Goal: Task Accomplishment & Management: Manage account settings

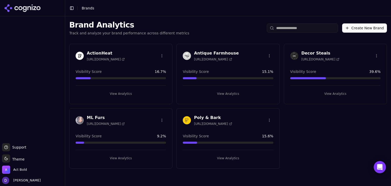
click at [201, 51] on h3 "Antique Farmhouse" at bounding box center [216, 53] width 45 height 6
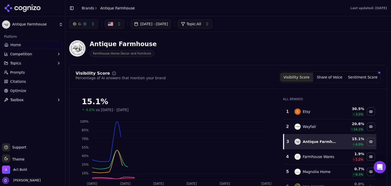
click at [152, 27] on button "[DATE] - [DATE]" at bounding box center [151, 23] width 40 height 9
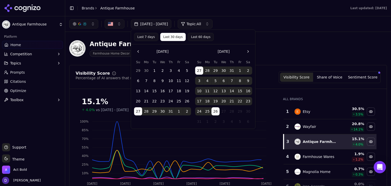
click at [149, 39] on button "Last 7 days" at bounding box center [146, 37] width 24 height 8
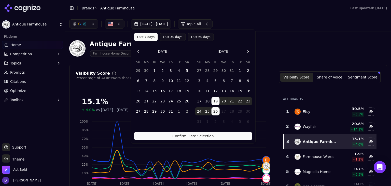
click at [189, 135] on button "Confirm Date Selection" at bounding box center [193, 136] width 118 height 8
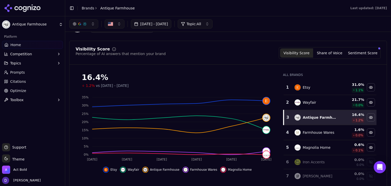
scroll to position [34, 0]
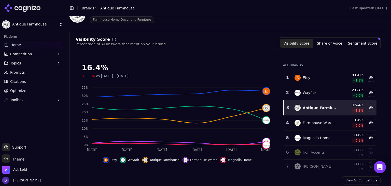
click at [326, 43] on button "Share of Voice" at bounding box center [329, 43] width 33 height 9
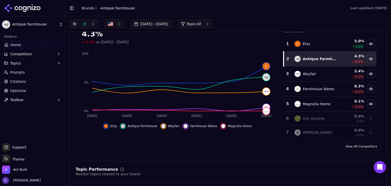
scroll to position [0, 0]
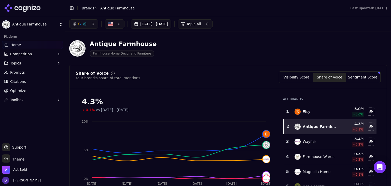
click at [164, 19] on div "Aug 19, 2025 - Aug 26, 2025 Topic: All" at bounding box center [228, 23] width 326 height 15
click at [164, 23] on button "[DATE] - [DATE]" at bounding box center [151, 23] width 40 height 9
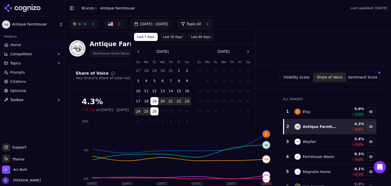
click at [288, 49] on div "Antique Farmhouse Farmhouse Home Decor and Furniture" at bounding box center [183, 48] width 228 height 17
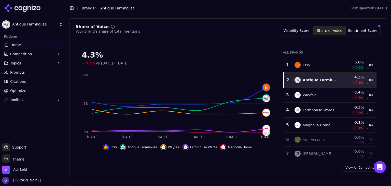
scroll to position [48, 0]
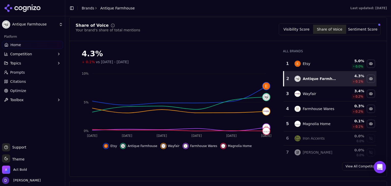
click at [364, 164] on link "View All Competitors" at bounding box center [361, 166] width 38 height 8
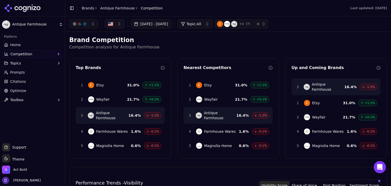
click at [163, 23] on button "[DATE] - [DATE]" at bounding box center [151, 23] width 40 height 9
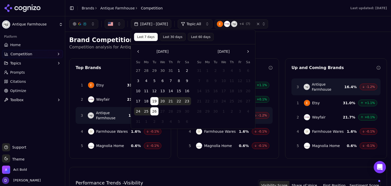
click at [308, 44] on p "Competition analysis for Antique Farmhouse" at bounding box center [227, 47] width 317 height 6
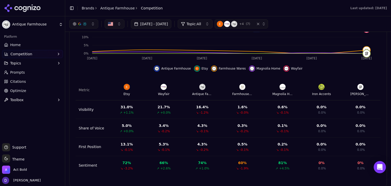
scroll to position [70, 0]
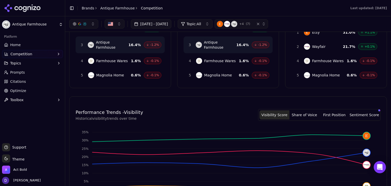
click at [33, 61] on button "Topics" at bounding box center [32, 63] width 61 height 8
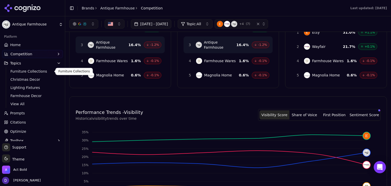
click at [37, 61] on button "Topics" at bounding box center [32, 63] width 61 height 8
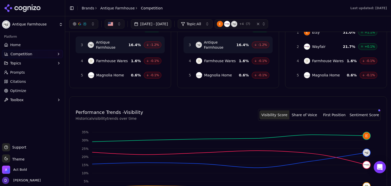
click at [20, 42] on link "Home" at bounding box center [32, 45] width 61 height 8
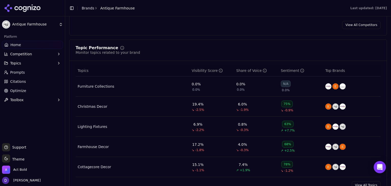
scroll to position [237, 0]
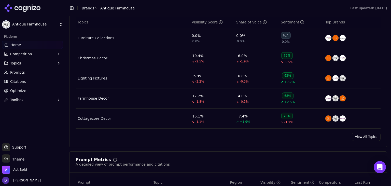
click at [362, 136] on link "View All Topics" at bounding box center [365, 137] width 29 height 8
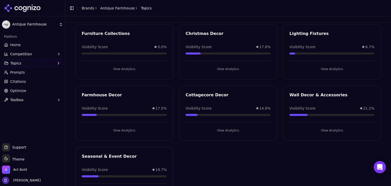
scroll to position [22, 0]
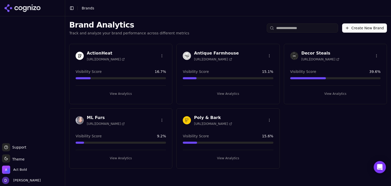
click at [315, 50] on h3 "Decor Steals" at bounding box center [320, 53] width 38 height 6
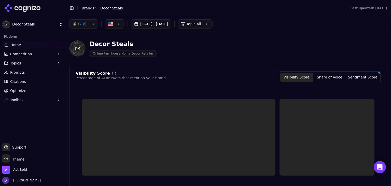
click at [162, 31] on div "Jul 27, 2025 - Aug 26, 2025 Topic: All" at bounding box center [228, 23] width 326 height 15
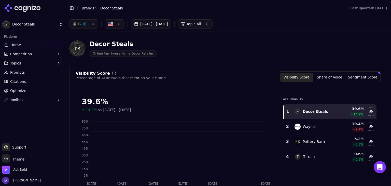
click at [162, 26] on button "[DATE] - [DATE]" at bounding box center [151, 23] width 40 height 9
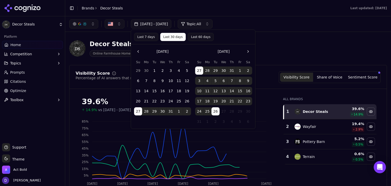
click at [141, 38] on button "Last 7 days" at bounding box center [146, 37] width 24 height 8
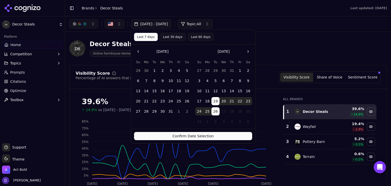
click at [195, 137] on button "Confirm Date Selection" at bounding box center [193, 136] width 118 height 8
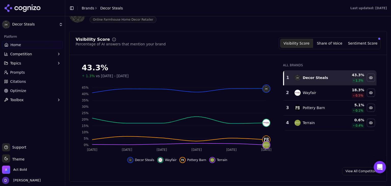
scroll to position [68, 0]
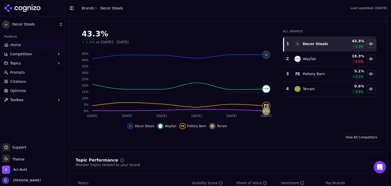
click at [21, 56] on span "Competition" at bounding box center [21, 53] width 22 height 5
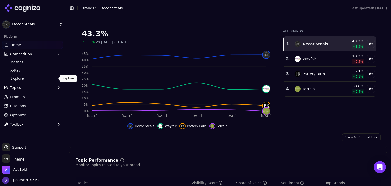
click at [25, 80] on span "Explore" at bounding box center [32, 78] width 44 height 5
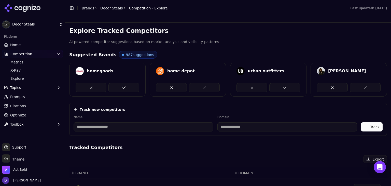
click at [143, 127] on input at bounding box center [144, 126] width 140 height 9
type input "**********"
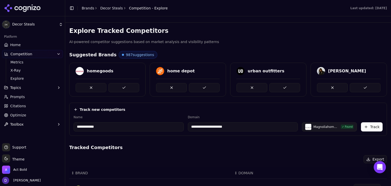
click at [241, 128] on input "**********" at bounding box center [243, 126] width 110 height 9
drag, startPoint x: 219, startPoint y: 127, endPoint x: 159, endPoint y: 127, distance: 59.5
click at [159, 127] on div "**********" at bounding box center [228, 123] width 309 height 16
paste input
click at [364, 126] on button "Track" at bounding box center [372, 126] width 22 height 9
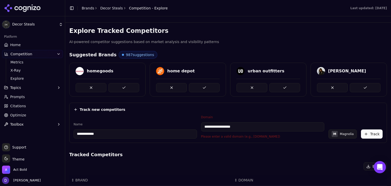
drag, startPoint x: 214, startPoint y: 127, endPoint x: 187, endPoint y: 128, distance: 26.2
click at [187, 128] on div "**********" at bounding box center [228, 126] width 309 height 23
drag, startPoint x: 215, startPoint y: 126, endPoint x: 243, endPoint y: 131, distance: 28.2
click at [169, 130] on div "**********" at bounding box center [228, 126] width 309 height 23
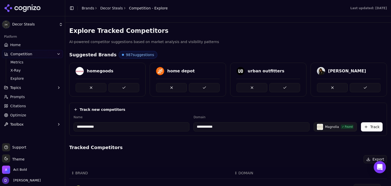
type input "**********"
click at [289, 139] on div "**********" at bounding box center [227, 144] width 317 height 234
click at [365, 126] on button "Track" at bounding box center [372, 126] width 22 height 9
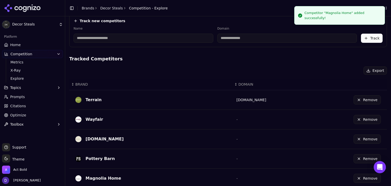
scroll to position [98, 0]
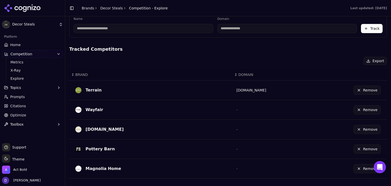
click at [362, 128] on button "Remove" at bounding box center [366, 129] width 27 height 9
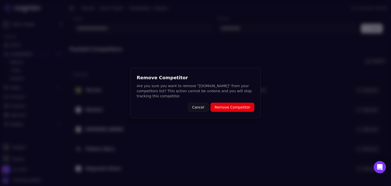
click at [237, 108] on button "Remove Competitor" at bounding box center [232, 106] width 44 height 9
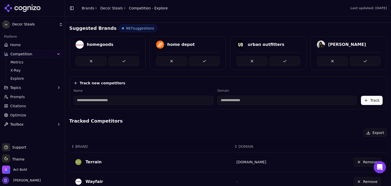
scroll to position [0, 0]
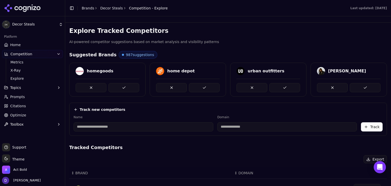
click at [109, 118] on label "Name" at bounding box center [144, 117] width 140 height 4
click at [111, 130] on input at bounding box center [144, 126] width 140 height 9
click at [275, 126] on input at bounding box center [287, 126] width 140 height 9
click at [157, 122] on input at bounding box center [144, 126] width 140 height 9
type input "**********"
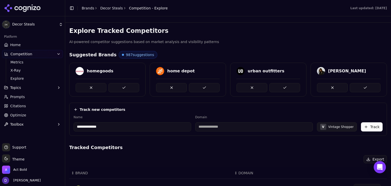
click at [261, 142] on div "**********" at bounding box center [227, 144] width 317 height 234
click at [251, 126] on input "**********" at bounding box center [243, 126] width 110 height 9
drag, startPoint x: 251, startPoint y: 126, endPoint x: 185, endPoint y: 128, distance: 65.9
click at [185, 128] on div "**********" at bounding box center [228, 123] width 309 height 16
click at [259, 126] on input "**********" at bounding box center [243, 126] width 110 height 9
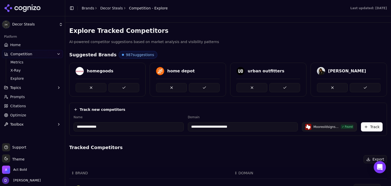
drag, startPoint x: 260, startPoint y: 126, endPoint x: 145, endPoint y: 126, distance: 114.2
click at [145, 126] on div "**********" at bounding box center [228, 123] width 309 height 16
paste input
type input "**********"
click at [374, 127] on button "Track" at bounding box center [372, 126] width 22 height 9
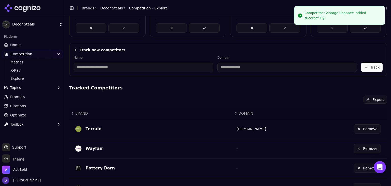
scroll to position [98, 0]
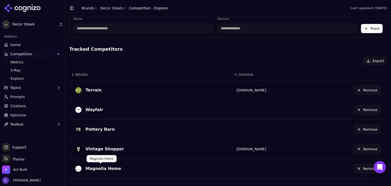
click at [111, 168] on div "Magnolia Home" at bounding box center [103, 168] width 36 height 6
click at [355, 165] on button "Remove" at bounding box center [366, 168] width 27 height 9
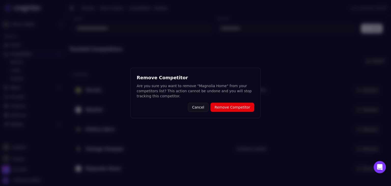
click at [206, 110] on button "Cancel" at bounding box center [198, 106] width 21 height 9
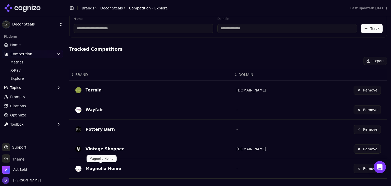
click at [108, 165] on div "Magnolia Home" at bounding box center [103, 168] width 36 height 6
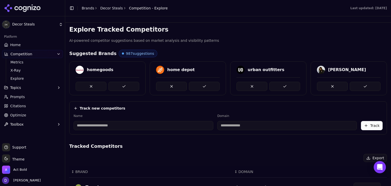
scroll to position [0, 0]
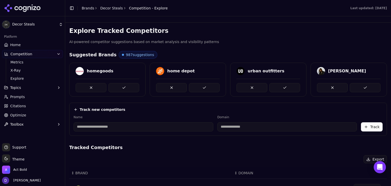
click at [23, 47] on link "Home" at bounding box center [32, 45] width 61 height 8
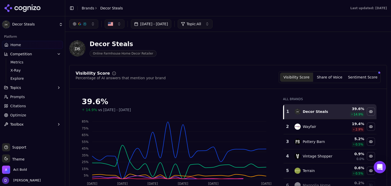
click at [162, 20] on button "[DATE] - [DATE]" at bounding box center [151, 23] width 40 height 9
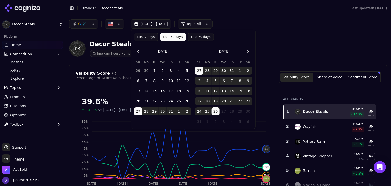
click at [146, 41] on div "Last 7 days Last 30 days Last 60 days" at bounding box center [193, 37] width 124 height 14
click at [146, 39] on button "Last 7 days" at bounding box center [146, 37] width 24 height 8
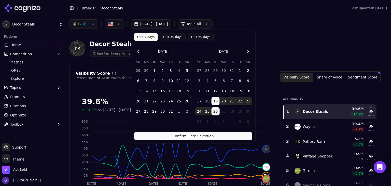
click at [208, 136] on button "Confirm Date Selection" at bounding box center [193, 136] width 118 height 8
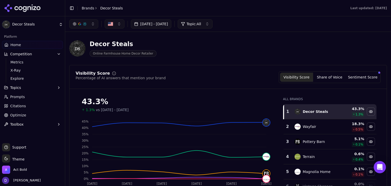
scroll to position [34, 0]
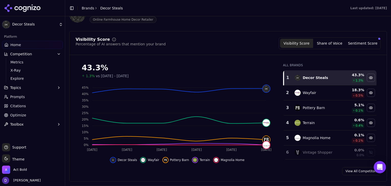
click at [319, 47] on button "Share of Voice" at bounding box center [329, 43] width 33 height 9
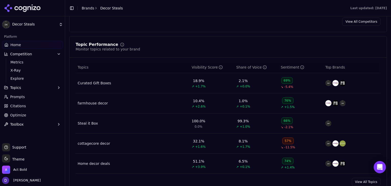
scroll to position [203, 0]
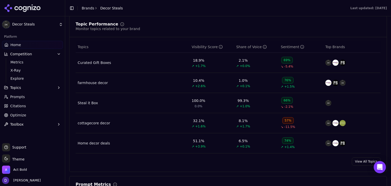
drag, startPoint x: 359, startPoint y: 162, endPoint x: 356, endPoint y: 162, distance: 3.1
click at [359, 162] on link "View All Topics" at bounding box center [365, 161] width 29 height 8
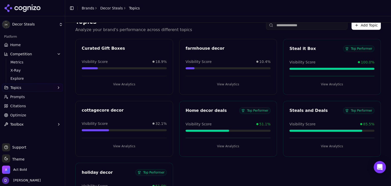
scroll to position [34, 0]
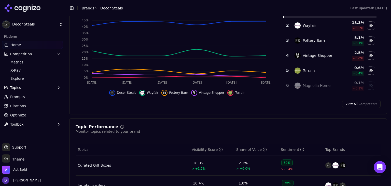
scroll to position [102, 0]
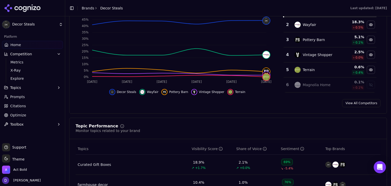
click at [354, 96] on div "Visibility Score Percentage of AI answers that mention your brand Visibility Sc…" at bounding box center [227, 38] width 317 height 150
click at [353, 100] on link "View All Competitors" at bounding box center [361, 103] width 38 height 8
click at [353, 102] on html "Decor Steals Platform Home Competition Metrics X-Ray Explore Topics Prompts Cit…" at bounding box center [195, 93] width 391 height 186
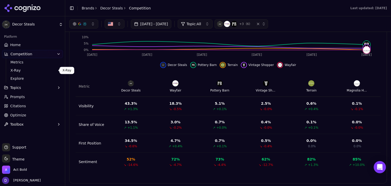
scroll to position [37, 0]
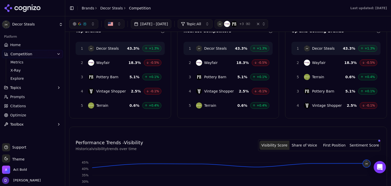
click at [26, 43] on link "Home" at bounding box center [32, 45] width 61 height 8
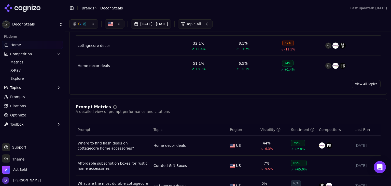
scroll to position [271, 0]
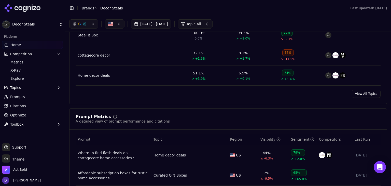
click at [362, 94] on link "View All Topics" at bounding box center [365, 94] width 29 height 8
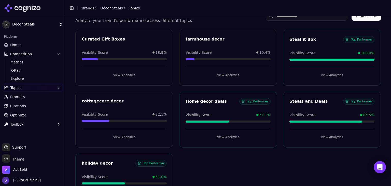
scroll to position [34, 0]
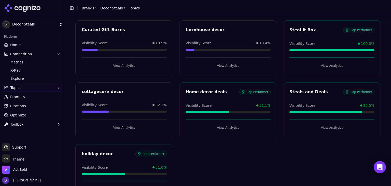
click at [84, 10] on li "Brands" at bounding box center [88, 8] width 12 height 5
click at [87, 8] on link "Brands" at bounding box center [88, 8] width 12 height 4
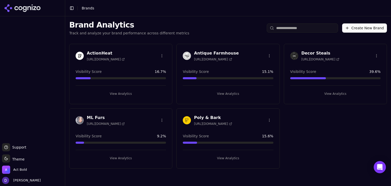
click at [201, 54] on h3 "Antique Farmhouse" at bounding box center [216, 53] width 45 height 6
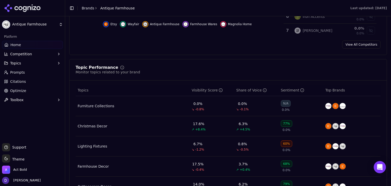
scroll to position [271, 0]
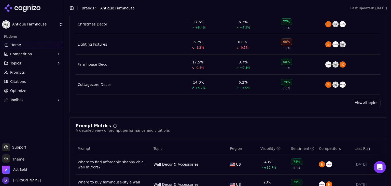
click at [364, 99] on link "View All Topics" at bounding box center [365, 103] width 29 height 8
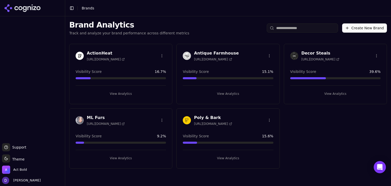
click at [215, 49] on div "Antique Farmhouse [URL][DOMAIN_NAME] Visibility Score 15.1 % View Analytics" at bounding box center [227, 74] width 103 height 60
click at [216, 51] on h3 "Antique Farmhouse" at bounding box center [216, 53] width 45 height 6
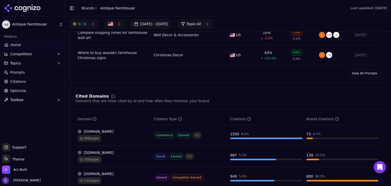
scroll to position [407, 0]
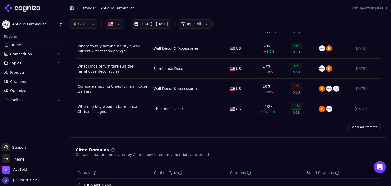
click at [360, 126] on link "View All Prompts" at bounding box center [364, 127] width 32 height 8
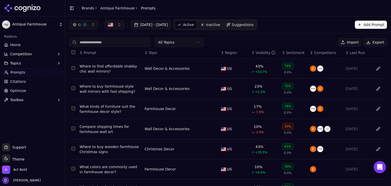
click at [349, 43] on button "Import" at bounding box center [349, 42] width 23 height 8
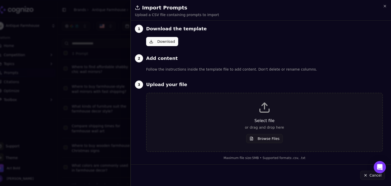
click at [170, 43] on button "Download" at bounding box center [162, 41] width 32 height 9
click at [271, 137] on button "Browse Files" at bounding box center [264, 138] width 37 height 9
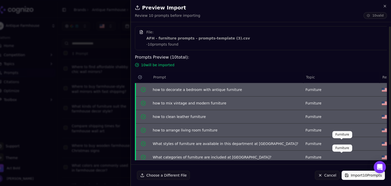
scroll to position [48, 0]
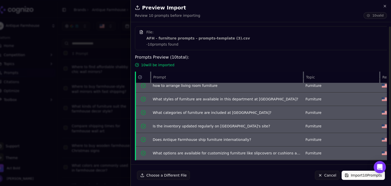
click at [357, 175] on button "Import 10 Prompts" at bounding box center [362, 174] width 43 height 9
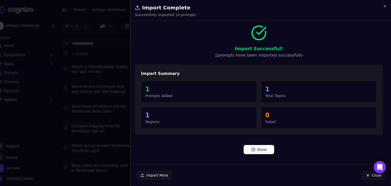
click at [268, 147] on button "Done" at bounding box center [258, 149] width 31 height 9
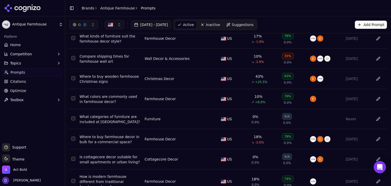
scroll to position [0, 0]
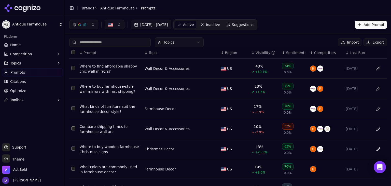
click at [27, 42] on link "Home" at bounding box center [32, 45] width 61 height 8
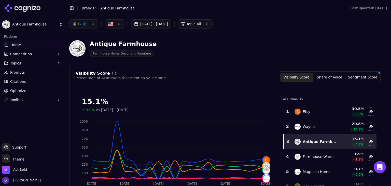
click at [144, 22] on button "[DATE] - [DATE]" at bounding box center [151, 23] width 40 height 9
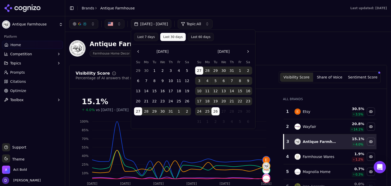
click at [141, 37] on button "Last 7 days" at bounding box center [146, 37] width 24 height 8
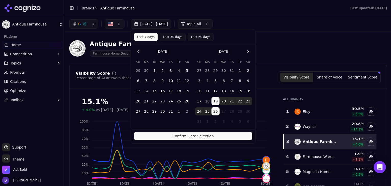
click at [179, 134] on button "Confirm Date Selection" at bounding box center [193, 136] width 118 height 8
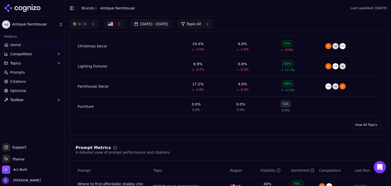
scroll to position [237, 0]
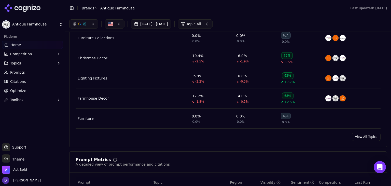
click at [356, 136] on link "View All Topics" at bounding box center [365, 137] width 29 height 8
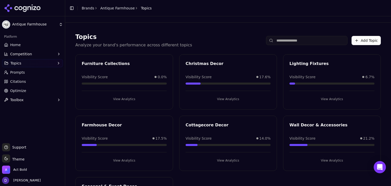
click at [109, 66] on div "Furniture Collections" at bounding box center [124, 64] width 85 height 6
click at [127, 98] on button "View Analytics" at bounding box center [124, 99] width 85 height 8
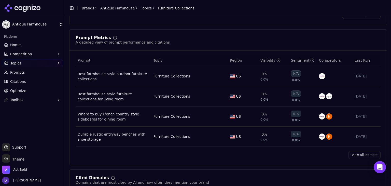
scroll to position [203, 0]
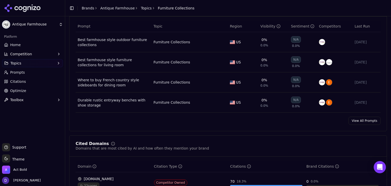
click at [355, 120] on link "View All Prompts" at bounding box center [364, 120] width 32 height 8
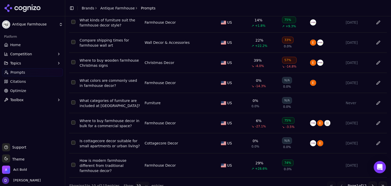
scroll to position [94, 0]
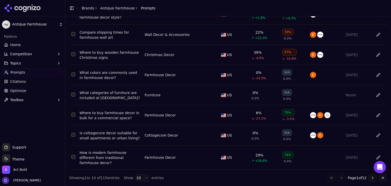
click at [368, 180] on button "Go to next page" at bounding box center [372, 177] width 8 height 8
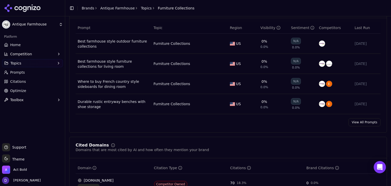
scroll to position [100, 0]
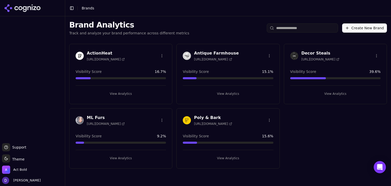
click at [206, 55] on h3 "Antique Farmhouse" at bounding box center [216, 53] width 45 height 6
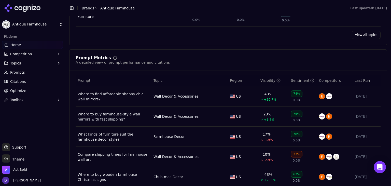
scroll to position [373, 0]
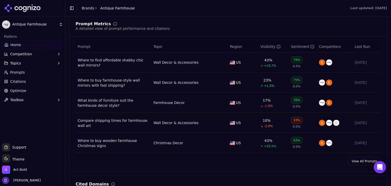
click at [362, 161] on link "View All Prompts" at bounding box center [364, 161] width 32 height 8
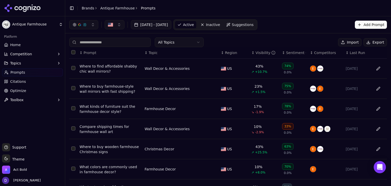
click at [355, 45] on button "Import" at bounding box center [349, 42] width 23 height 8
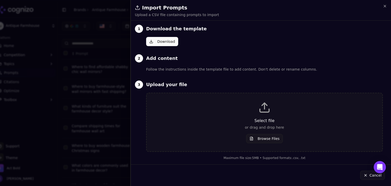
click at [267, 121] on p "Select file" at bounding box center [264, 121] width 219 height 6
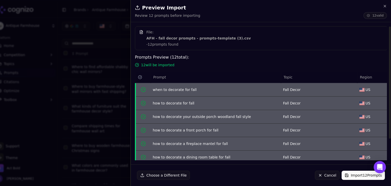
click at [354, 172] on button "Import 12 Prompts" at bounding box center [362, 174] width 43 height 9
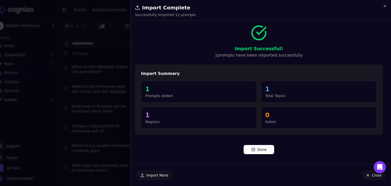
click at [263, 156] on div "Import Successful! 1 prompts have been imported successfully Import Summary 1 P…" at bounding box center [259, 92] width 256 height 135
click at [263, 151] on button "Done" at bounding box center [258, 149] width 31 height 9
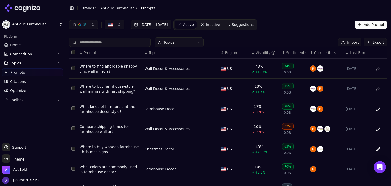
click at [23, 47] on link "Home" at bounding box center [32, 45] width 61 height 8
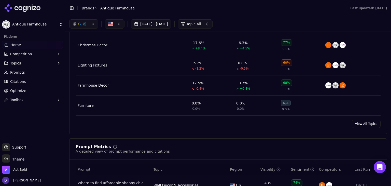
scroll to position [237, 0]
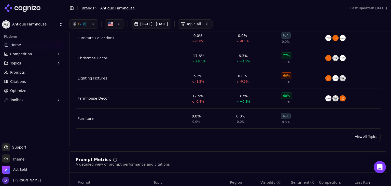
drag, startPoint x: 364, startPoint y: 131, endPoint x: 364, endPoint y: 136, distance: 4.1
click at [363, 131] on div "Topic Performance Monitor topics related to your brand Topics Visibility Score …" at bounding box center [227, 69] width 317 height 156
click at [363, 137] on link "View All Topics" at bounding box center [365, 137] width 29 height 8
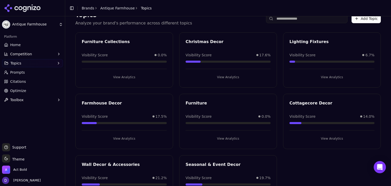
scroll to position [56, 0]
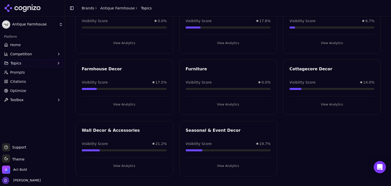
click at [233, 166] on button "View Analytics" at bounding box center [227, 166] width 85 height 8
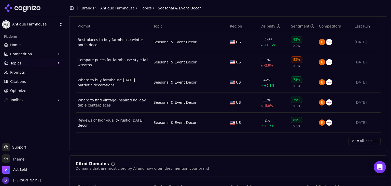
scroll to position [169, 0]
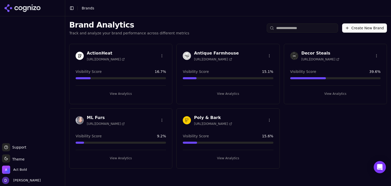
click at [204, 54] on h3 "Antique Farmhouse" at bounding box center [216, 53] width 45 height 6
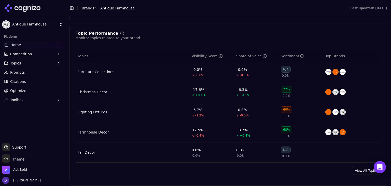
scroll to position [237, 0]
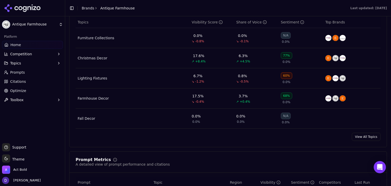
drag, startPoint x: 360, startPoint y: 135, endPoint x: 344, endPoint y: 137, distance: 16.6
click at [360, 135] on link "View All Topics" at bounding box center [365, 137] width 29 height 8
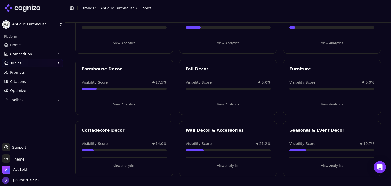
scroll to position [22, 0]
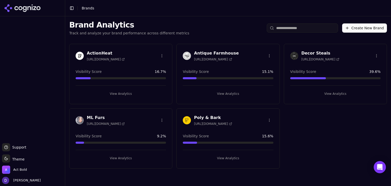
click at [321, 54] on h3 "Decor Steals" at bounding box center [320, 53] width 38 height 6
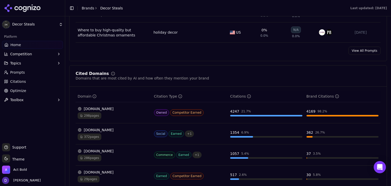
scroll to position [475, 0]
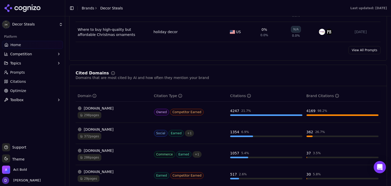
click at [17, 89] on span "Optimize" at bounding box center [18, 90] width 16 height 5
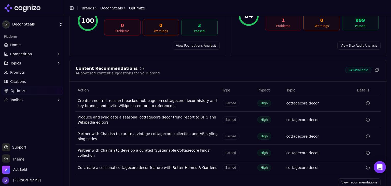
scroll to position [63, 0]
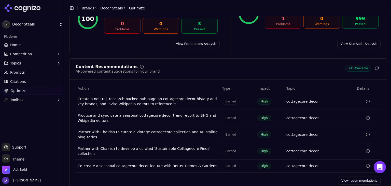
click at [359, 176] on link "View recommendations" at bounding box center [359, 180] width 42 height 8
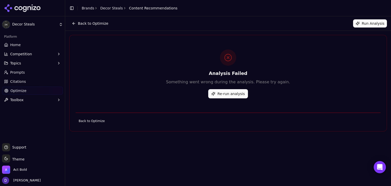
click at [75, 22] on button "Back to Optimize" at bounding box center [90, 23] width 42 height 8
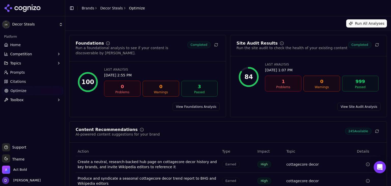
scroll to position [63, 0]
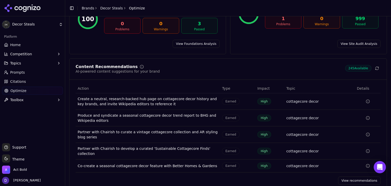
click at [362, 176] on link "View recommendations" at bounding box center [359, 180] width 42 height 8
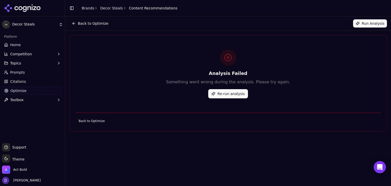
click at [223, 93] on button "Re-run analysis" at bounding box center [227, 93] width 39 height 9
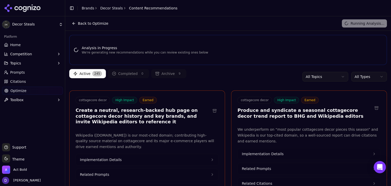
click at [358, 78] on html "Decor Steals Platform Home Competition Topics Prompts Citations Optimize Toolbo…" at bounding box center [195, 93] width 391 height 186
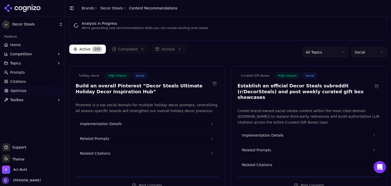
scroll to position [34, 0]
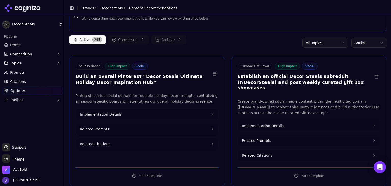
click at [147, 171] on button "Mark Complete" at bounding box center [147, 175] width 143 height 8
click at [149, 171] on button "Mark Active" at bounding box center [147, 175] width 143 height 8
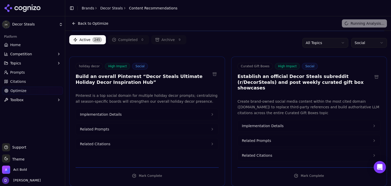
click at [143, 172] on button "Mark Complete" at bounding box center [147, 175] width 143 height 8
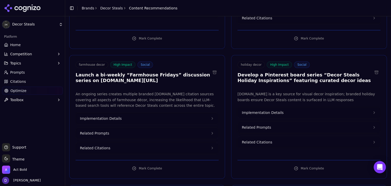
scroll to position [475, 0]
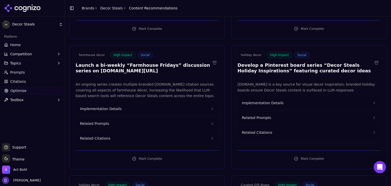
click at [304, 154] on button "Mark Complete" at bounding box center [308, 158] width 143 height 8
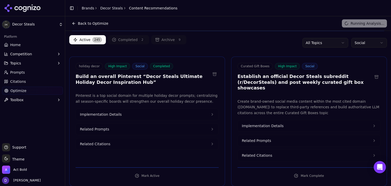
scroll to position [0, 0]
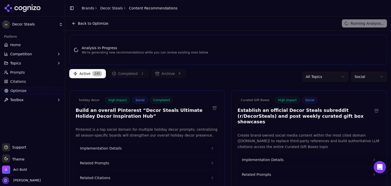
click at [348, 76] on html "Decor Steals Platform Home Competition Topics Prompts Citations Optimize Toolbo…" at bounding box center [195, 93] width 391 height 186
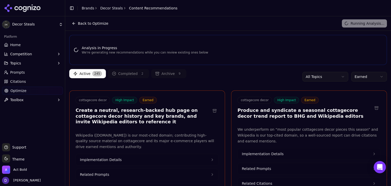
click at [365, 74] on html "Decor Steals Platform Home Competition Topics Prompts Citations Optimize Toolbo…" at bounding box center [195, 93] width 391 height 186
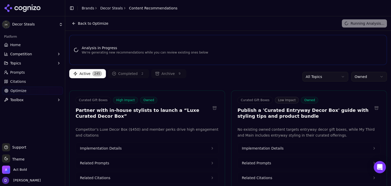
click at [211, 106] on button at bounding box center [214, 108] width 8 height 8
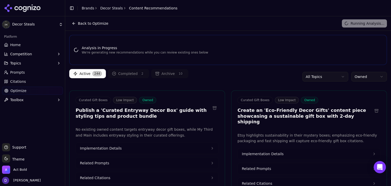
click at [211, 106] on button at bounding box center [214, 108] width 8 height 8
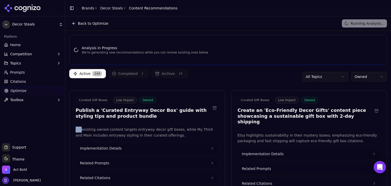
click at [211, 106] on button at bounding box center [214, 108] width 8 height 8
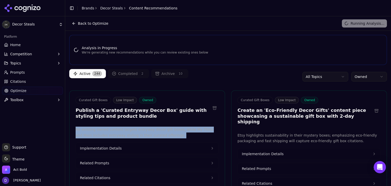
click at [211, 106] on button at bounding box center [214, 108] width 8 height 8
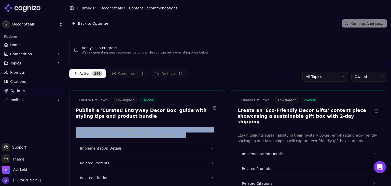
click at [211, 106] on button at bounding box center [214, 108] width 8 height 8
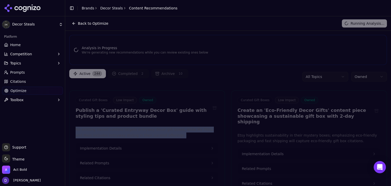
click at [215, 108] on button at bounding box center [214, 108] width 8 height 8
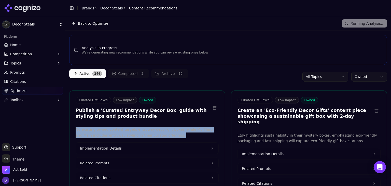
click at [214, 108] on button at bounding box center [214, 108] width 8 height 8
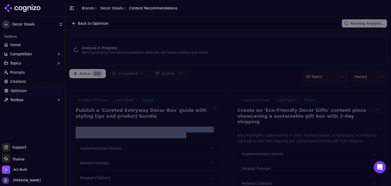
click at [214, 108] on button at bounding box center [214, 108] width 8 height 8
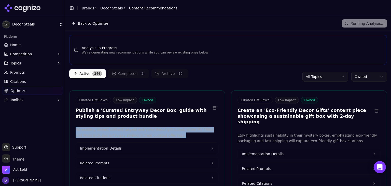
click at [213, 109] on button at bounding box center [214, 108] width 8 height 8
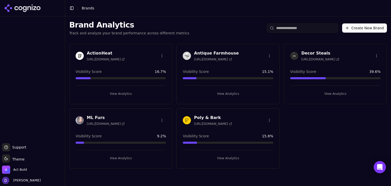
click at [114, 54] on h3 "ActionHeat" at bounding box center [106, 53] width 38 height 6
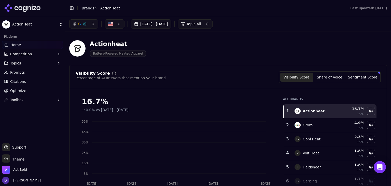
click at [170, 22] on button "[DATE] - [DATE]" at bounding box center [151, 23] width 40 height 9
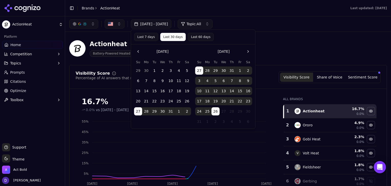
click at [148, 35] on button "Last 7 days" at bounding box center [146, 37] width 24 height 8
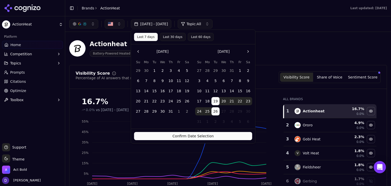
click at [212, 133] on button "Confirm Date Selection" at bounding box center [193, 136] width 118 height 8
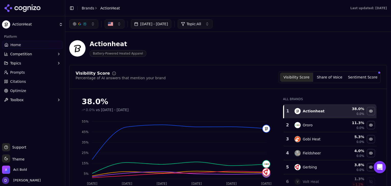
click at [162, 23] on button "[DATE] - [DATE]" at bounding box center [151, 23] width 40 height 9
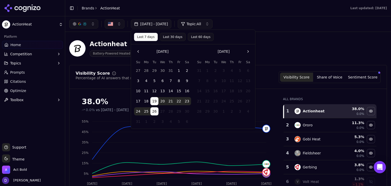
click at [270, 47] on div "Actionheat Battery-Powered Heated Apparel" at bounding box center [183, 48] width 228 height 17
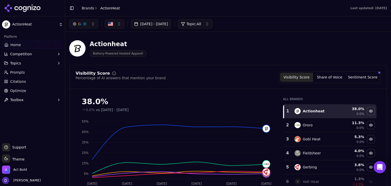
click at [171, 23] on button "[DATE] - [DATE]" at bounding box center [151, 23] width 40 height 9
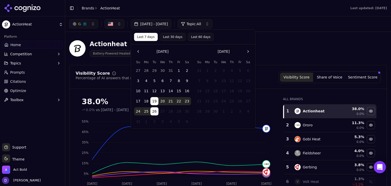
click at [173, 36] on button "Last 30 days" at bounding box center [172, 37] width 26 height 8
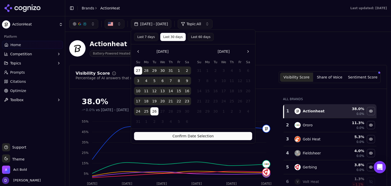
drag, startPoint x: 183, startPoint y: 138, endPoint x: 144, endPoint y: 17, distance: 127.6
click at [184, 138] on button "Confirm Date Selection" at bounding box center [193, 136] width 118 height 8
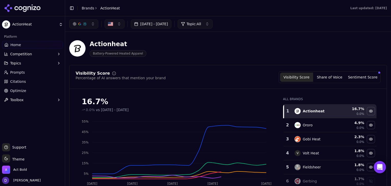
click at [155, 25] on button "[DATE] - [DATE]" at bounding box center [151, 23] width 40 height 9
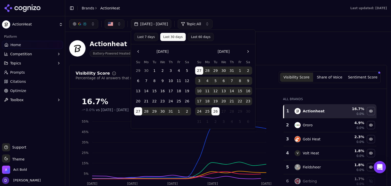
click at [145, 38] on button "Last 7 days" at bounding box center [146, 37] width 24 height 8
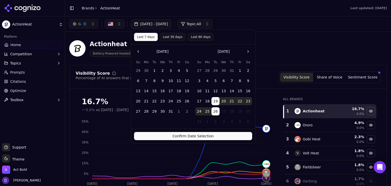
click at [206, 130] on div "Confirm Date Selection" at bounding box center [193, 135] width 124 height 14
click at [203, 137] on button "Confirm Date Selection" at bounding box center [193, 136] width 118 height 8
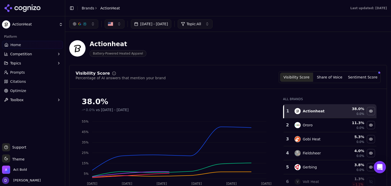
click at [163, 26] on button "[DATE] - [DATE]" at bounding box center [151, 23] width 40 height 9
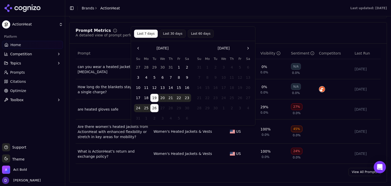
scroll to position [373, 0]
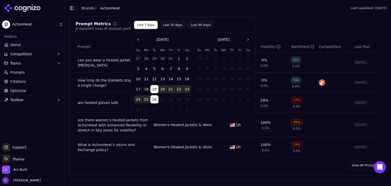
drag, startPoint x: 358, startPoint y: 166, endPoint x: 357, endPoint y: 163, distance: 3.2
click at [358, 166] on link "View All Prompts" at bounding box center [364, 165] width 32 height 8
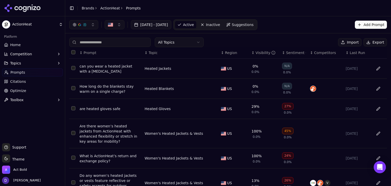
click at [85, 10] on li "Brands" at bounding box center [88, 8] width 12 height 5
click at [87, 8] on link "Brands" at bounding box center [88, 8] width 12 height 4
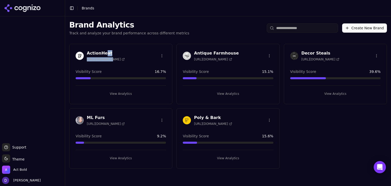
click at [105, 55] on div "ActionHeat [URL][DOMAIN_NAME]" at bounding box center [106, 55] width 38 height 11
click at [103, 53] on h3 "ActionHeat" at bounding box center [106, 53] width 38 height 6
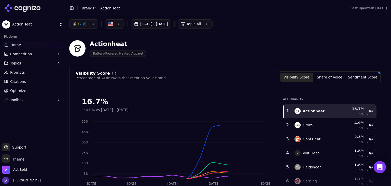
click at [171, 28] on button "[DATE] - [DATE]" at bounding box center [151, 23] width 40 height 9
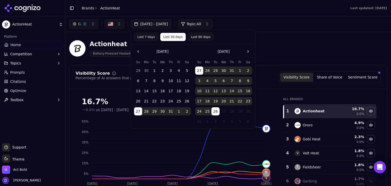
click at [145, 37] on button "Last 7 days" at bounding box center [146, 37] width 24 height 8
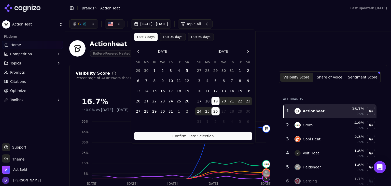
click at [181, 139] on button "Confirm Date Selection" at bounding box center [193, 136] width 118 height 8
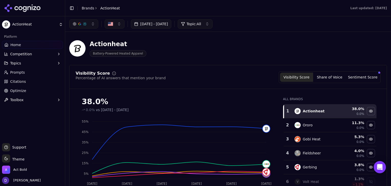
click at [171, 23] on button "[DATE] - [DATE]" at bounding box center [151, 23] width 40 height 9
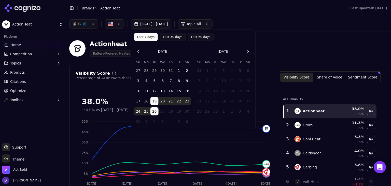
click at [170, 32] on div "Last 7 days Last 30 days Last 60 days" at bounding box center [193, 37] width 124 height 14
click at [170, 35] on button "Last 30 days" at bounding box center [172, 37] width 26 height 8
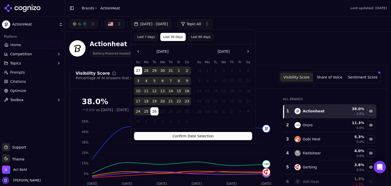
click at [203, 134] on button "Confirm Date Selection" at bounding box center [193, 136] width 118 height 8
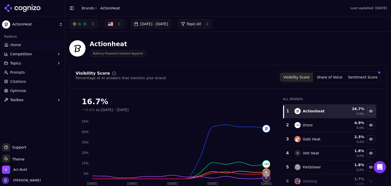
click at [161, 26] on button "[DATE] - [DATE]" at bounding box center [151, 23] width 40 height 9
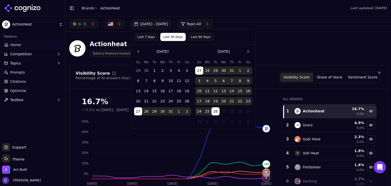
click at [145, 38] on button "Last 7 days" at bounding box center [146, 37] width 24 height 8
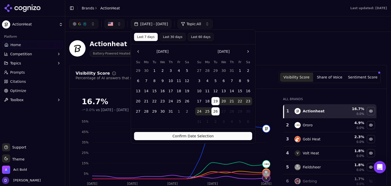
click at [189, 135] on button "Confirm Date Selection" at bounding box center [193, 136] width 118 height 8
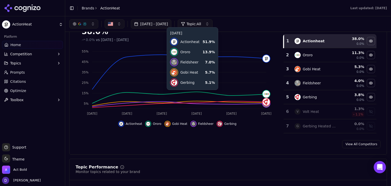
scroll to position [36, 0]
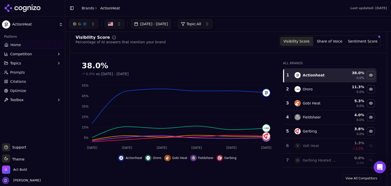
click at [330, 35] on div "Visibility Score Share of Voice Sentiment Score" at bounding box center [329, 41] width 102 height 12
click at [329, 39] on button "Share of Voice" at bounding box center [329, 41] width 33 height 9
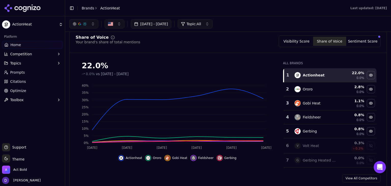
click at [177, 30] on div "[DATE] - [DATE] Topic: All" at bounding box center [228, 23] width 326 height 15
click at [171, 27] on button "[DATE] - [DATE]" at bounding box center [151, 23] width 40 height 9
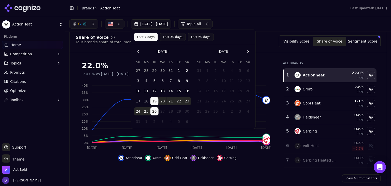
click at [171, 27] on button "[DATE] - [DATE]" at bounding box center [151, 23] width 40 height 9
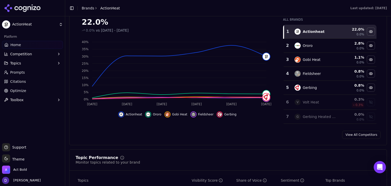
scroll to position [283, 0]
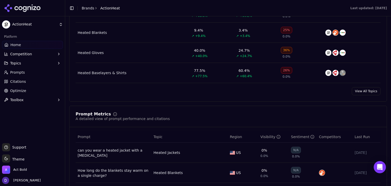
click at [356, 90] on link "View All Topics" at bounding box center [365, 91] width 29 height 8
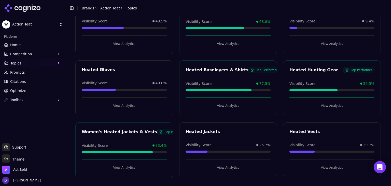
scroll to position [57, 0]
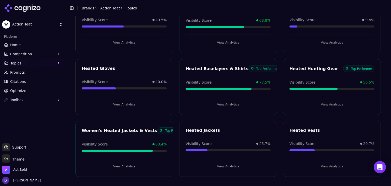
click at [24, 45] on link "Home" at bounding box center [32, 45] width 61 height 8
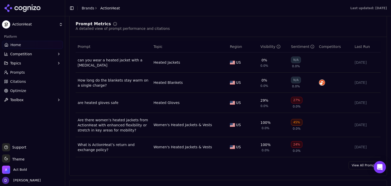
scroll to position [407, 0]
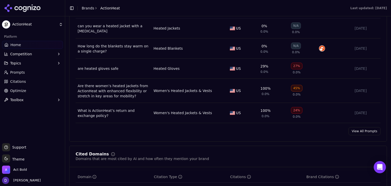
click at [358, 131] on link "View All Prompts" at bounding box center [364, 131] width 32 height 8
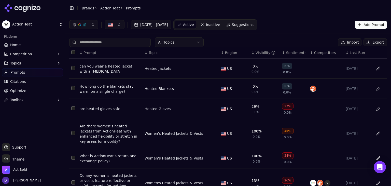
click at [367, 42] on button "Export" at bounding box center [374, 42] width 23 height 8
